Goal: Task Accomplishment & Management: Manage account settings

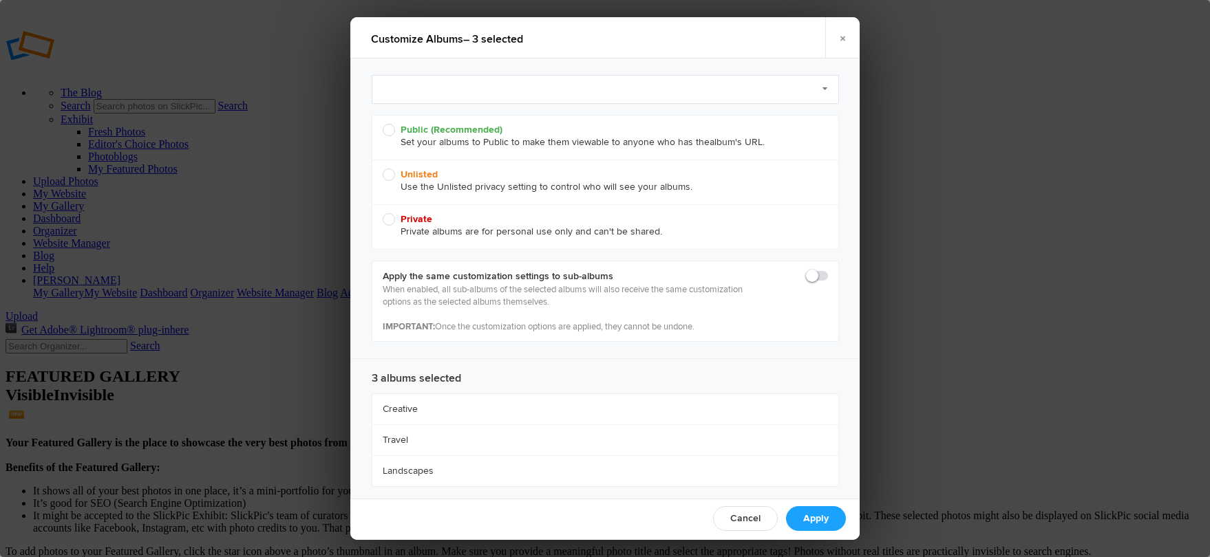
radio input "true"
click at [475, 89] on link "Select Preset to Apply (optional)" at bounding box center [605, 89] width 467 height 29
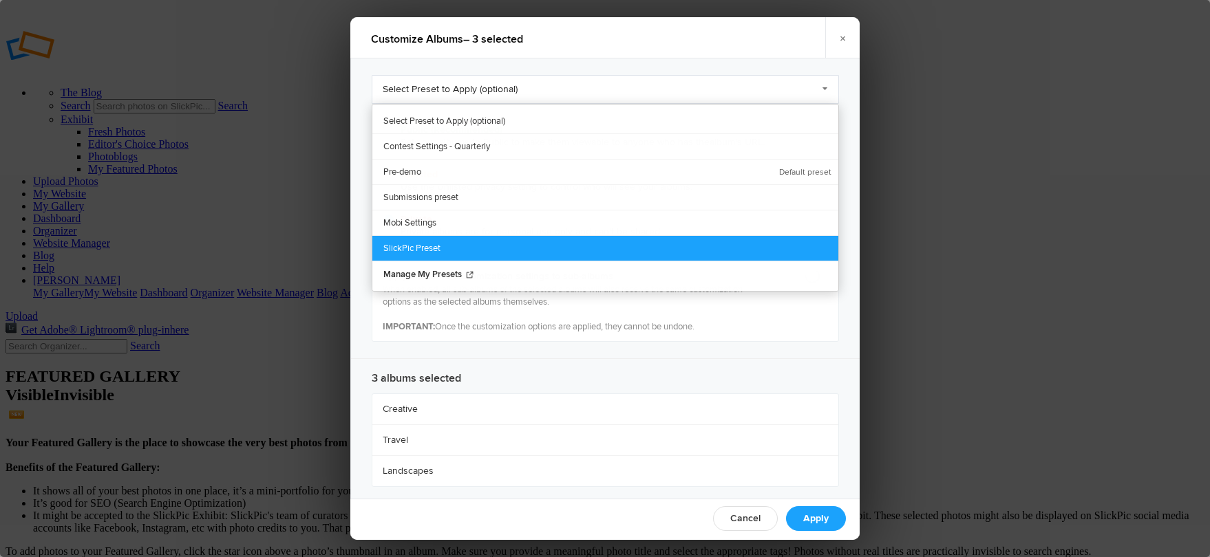
click at [433, 242] on link "SlickPic Preset" at bounding box center [605, 247] width 466 height 25
radio input "true"
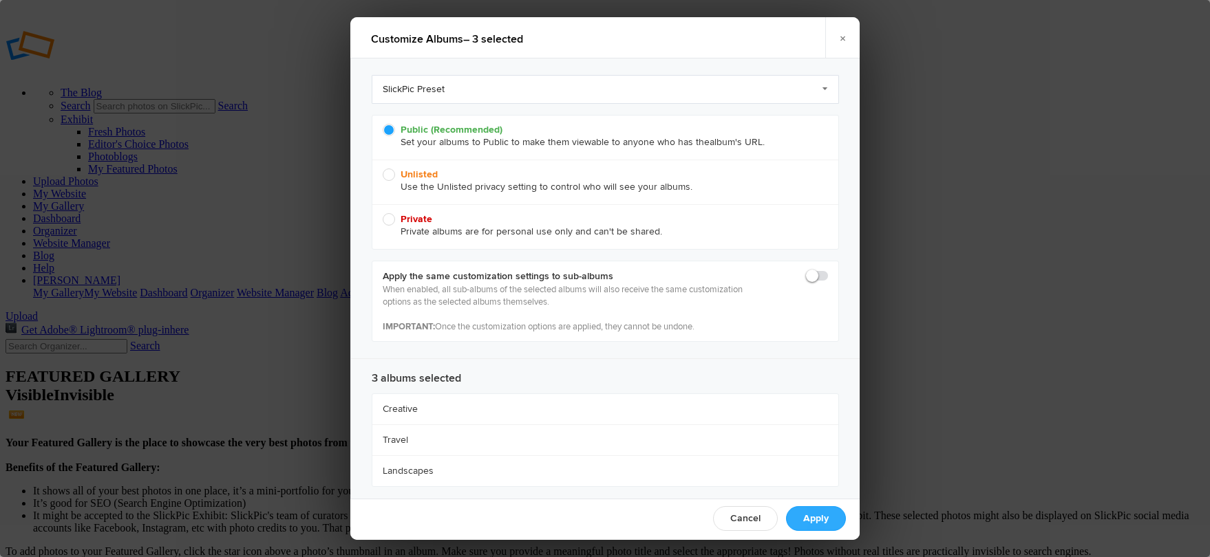
click at [817, 517] on link "Apply" at bounding box center [816, 518] width 60 height 25
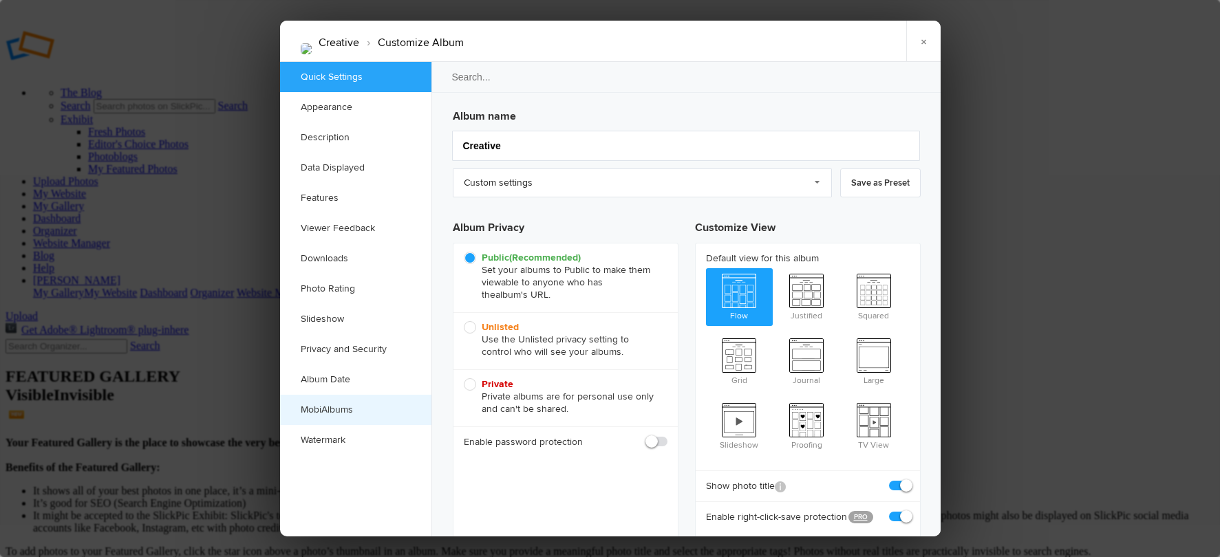
click at [325, 407] on link "MobiAlbums" at bounding box center [355, 410] width 151 height 30
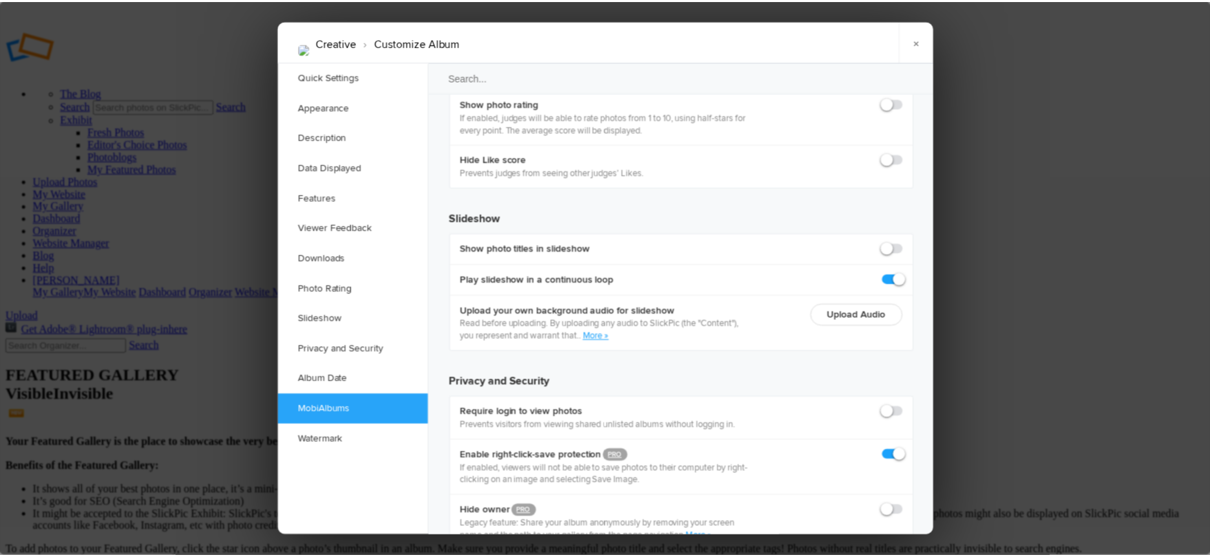
scroll to position [3051, 0]
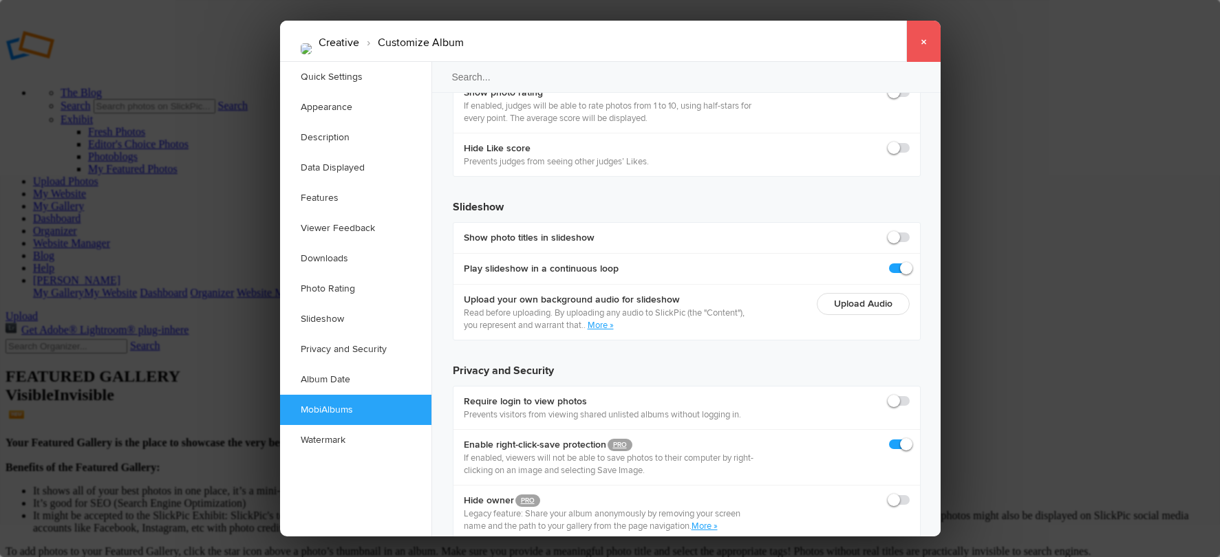
click at [922, 38] on link "×" at bounding box center [923, 41] width 34 height 41
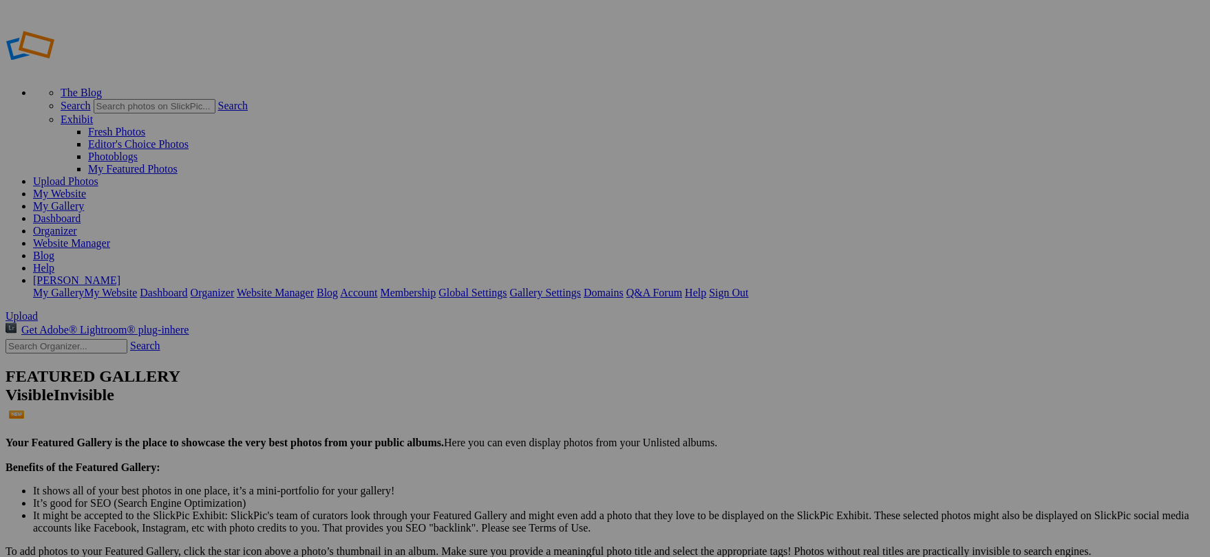
click at [86, 188] on link "My Website" at bounding box center [59, 194] width 53 height 12
click at [110, 237] on link "Website Manager" at bounding box center [71, 243] width 77 height 12
